Goal: Use online tool/utility: Utilize a website feature to perform a specific function

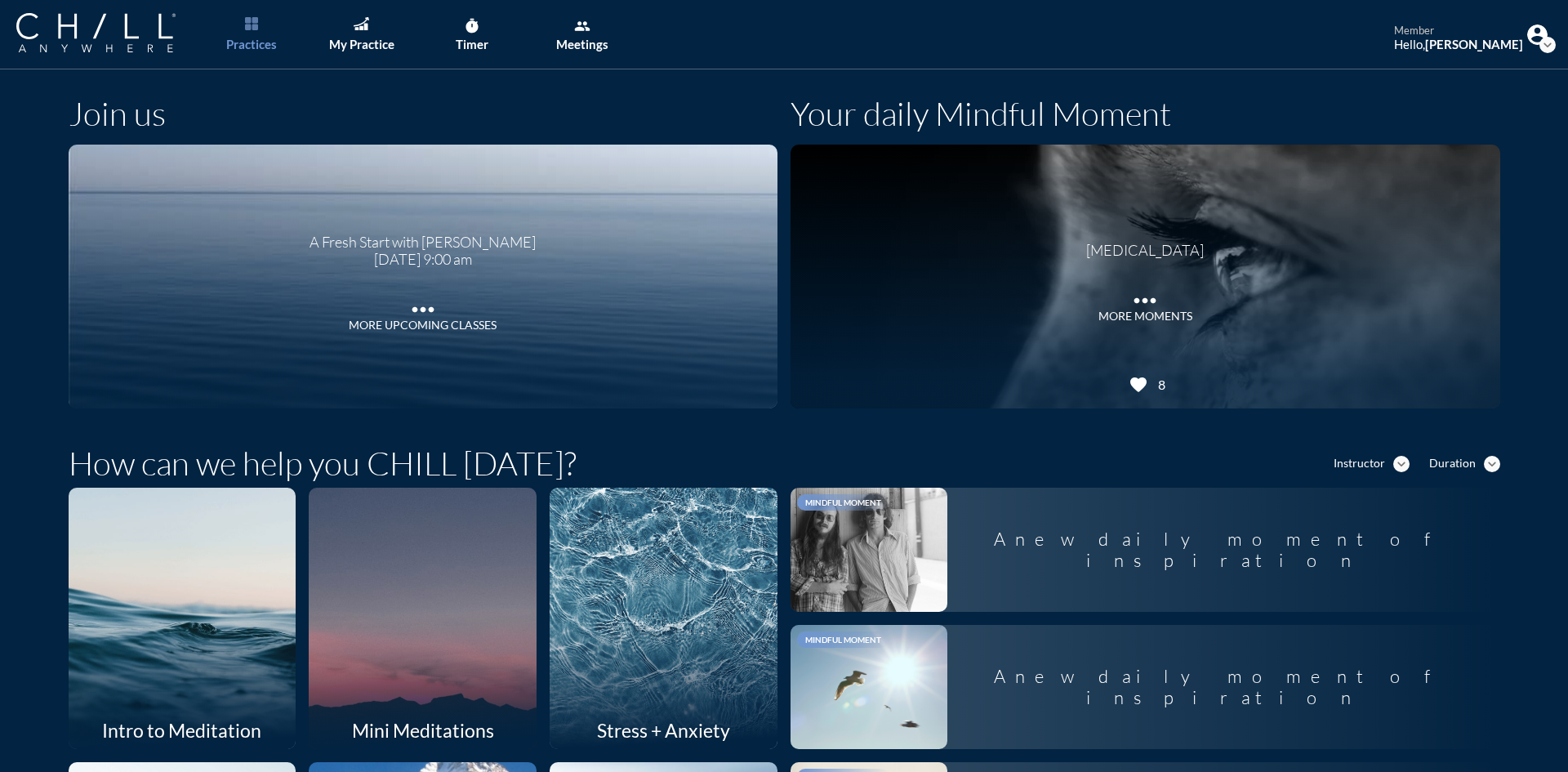
click at [480, 36] on div "Timer" at bounding box center [471, 44] width 33 height 15
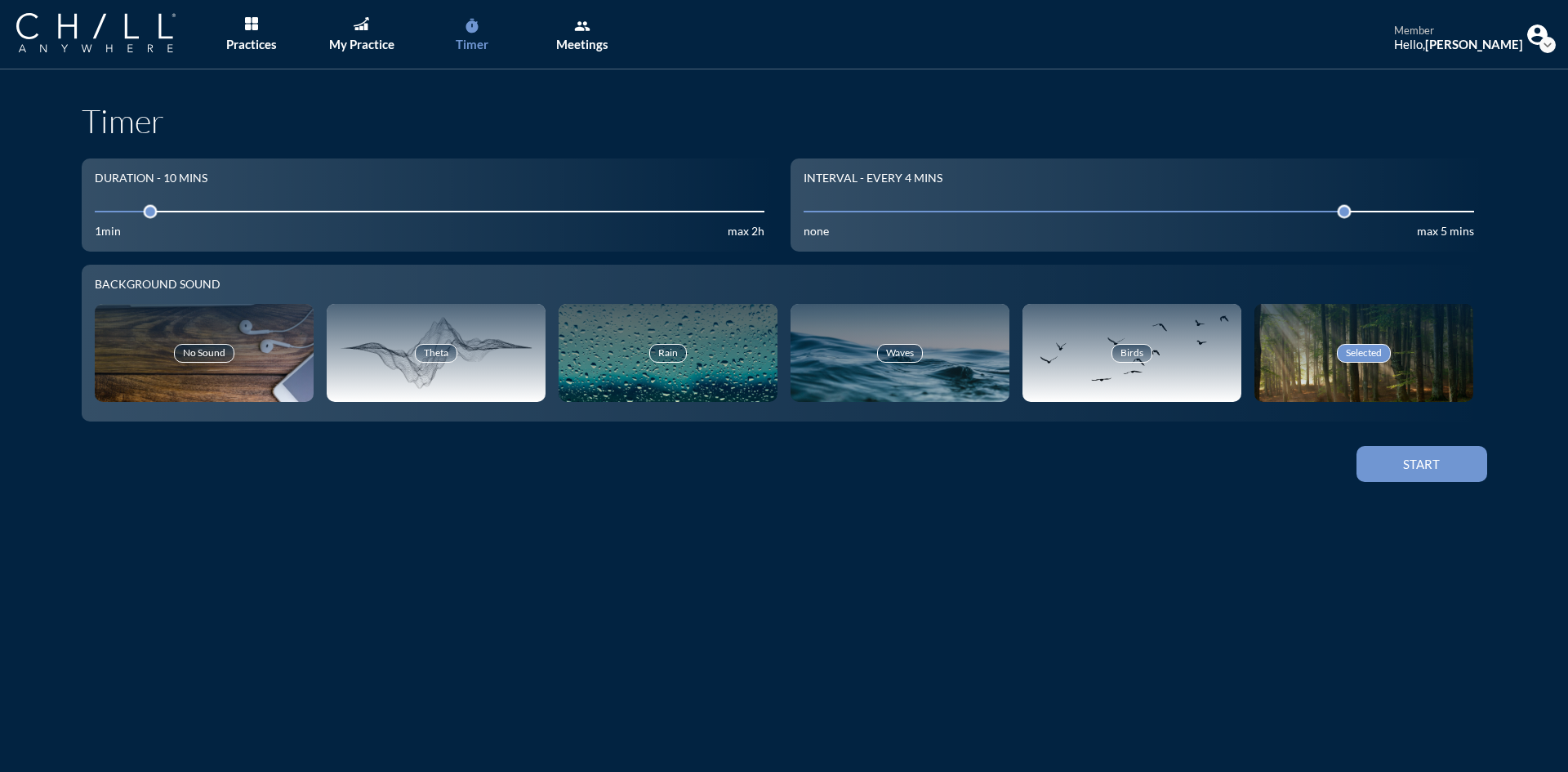
click at [1454, 476] on button "Start" at bounding box center [1421, 463] width 131 height 36
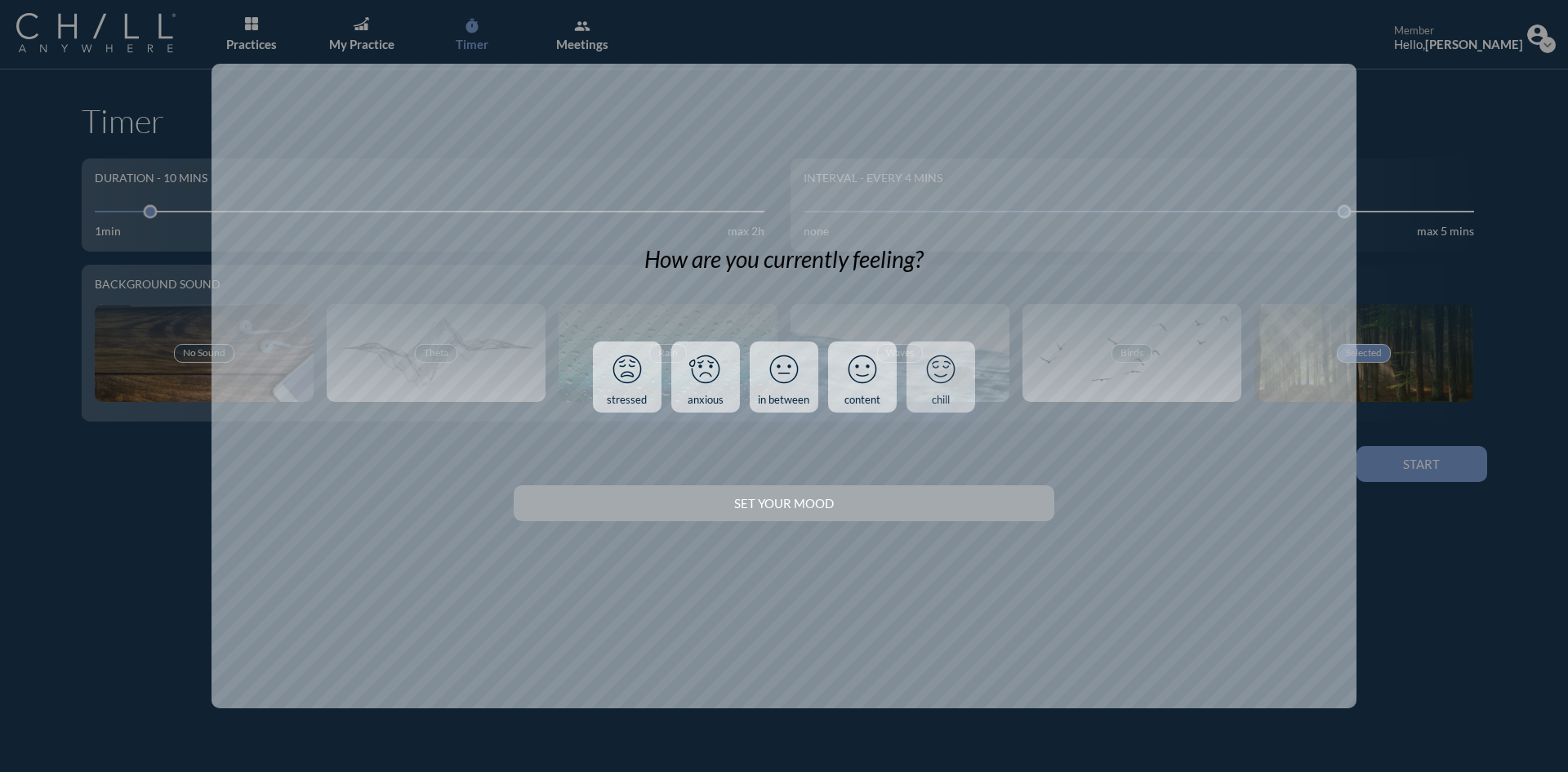
click at [932, 386] on icon at bounding box center [941, 369] width 43 height 43
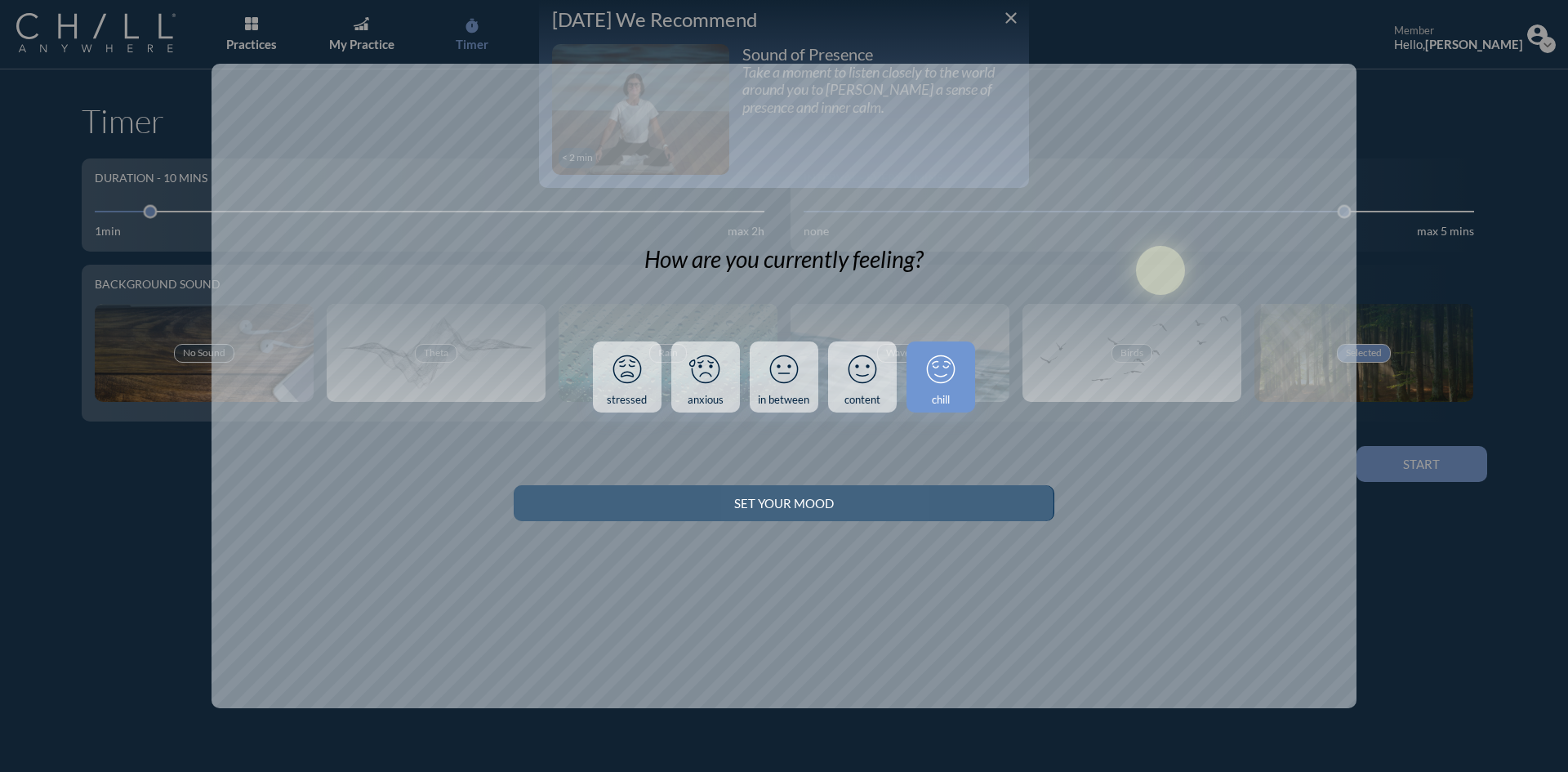
click at [934, 506] on div "Set your Mood" at bounding box center [784, 503] width 483 height 15
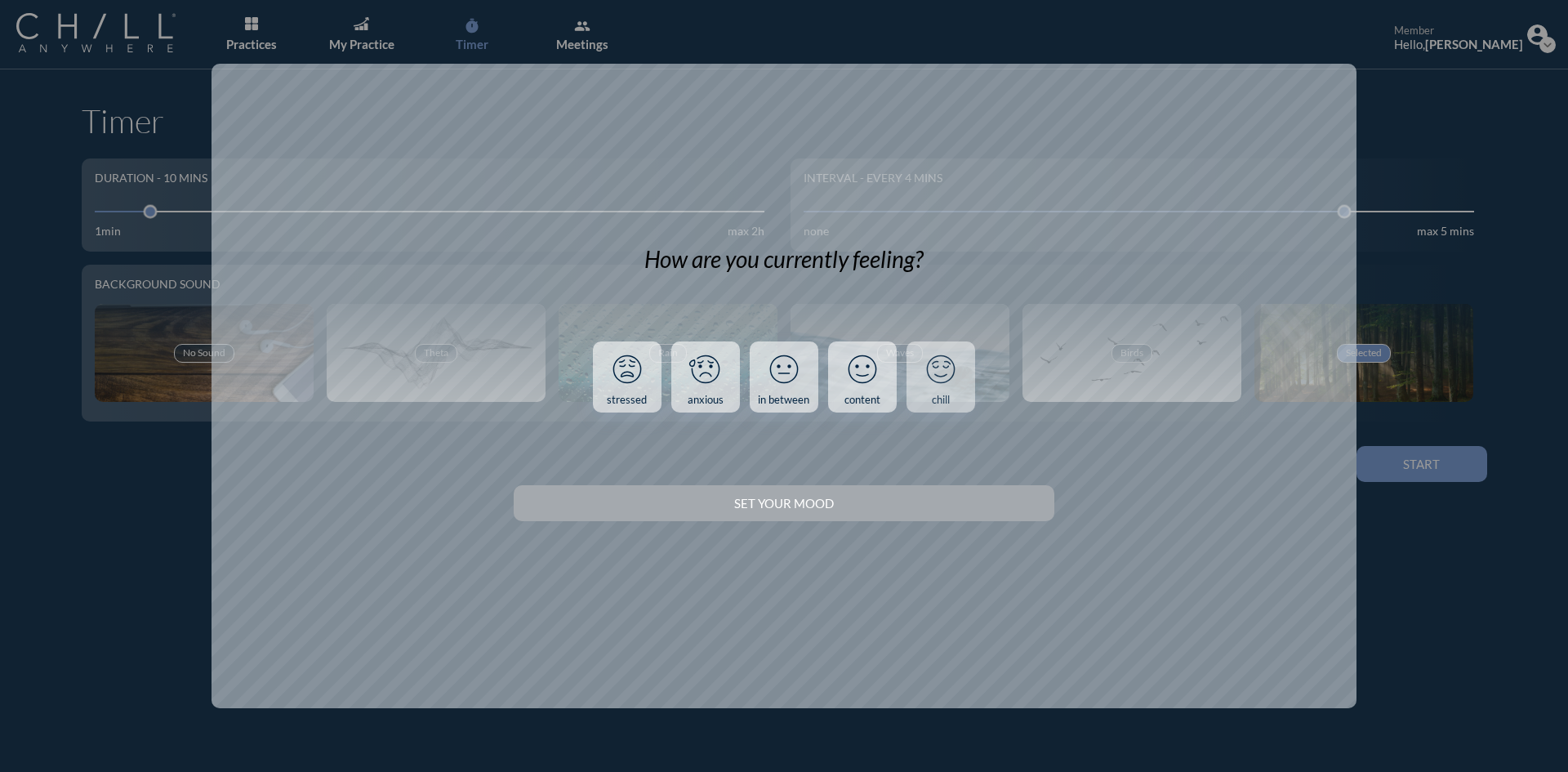
click at [969, 360] on link "chill" at bounding box center [940, 377] width 68 height 72
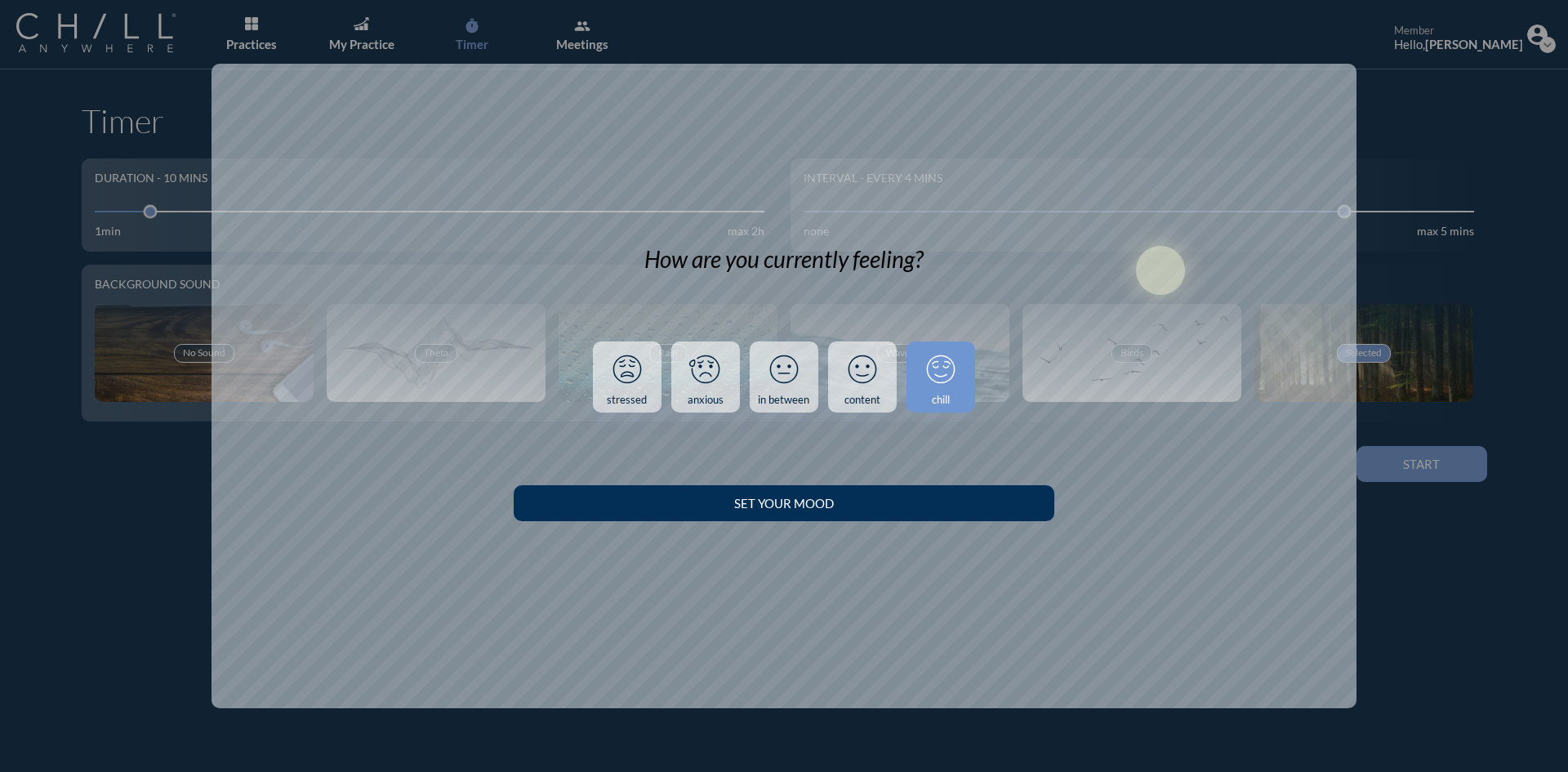
click at [957, 514] on button "Set your Mood" at bounding box center [783, 503] width 540 height 36
